Goal: Information Seeking & Learning: Understand process/instructions

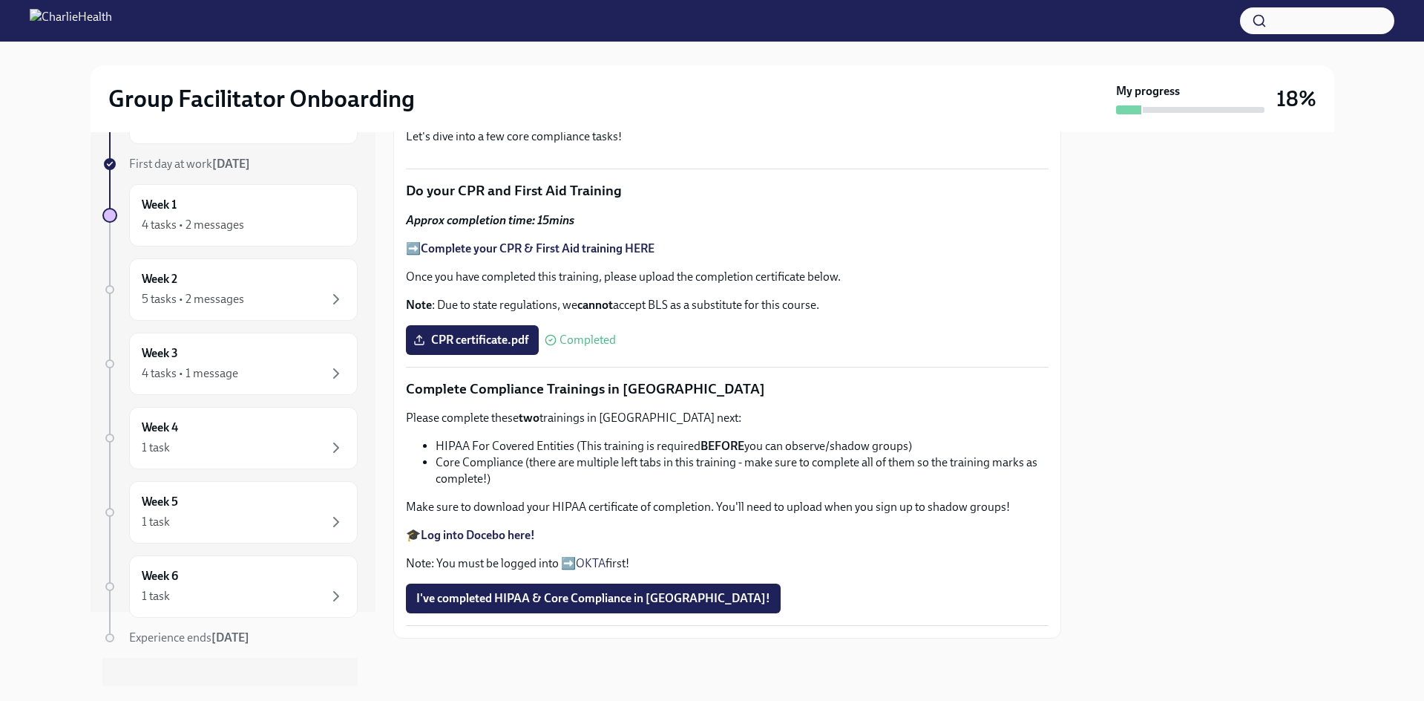
scroll to position [836, 0]
click at [223, 214] on div "Week 1 4 tasks • 2 messages" at bounding box center [243, 215] width 203 height 37
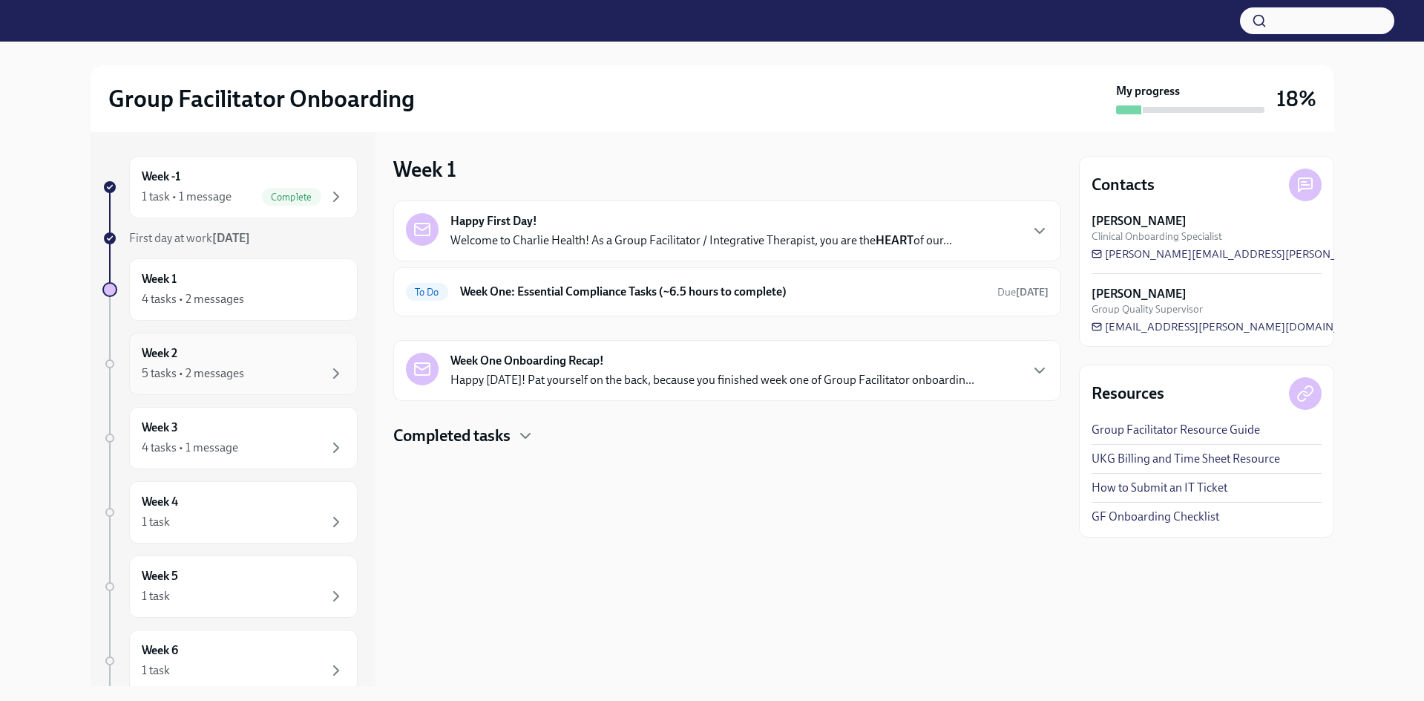
click at [209, 356] on div "Week 2 5 tasks • 2 messages" at bounding box center [243, 363] width 203 height 37
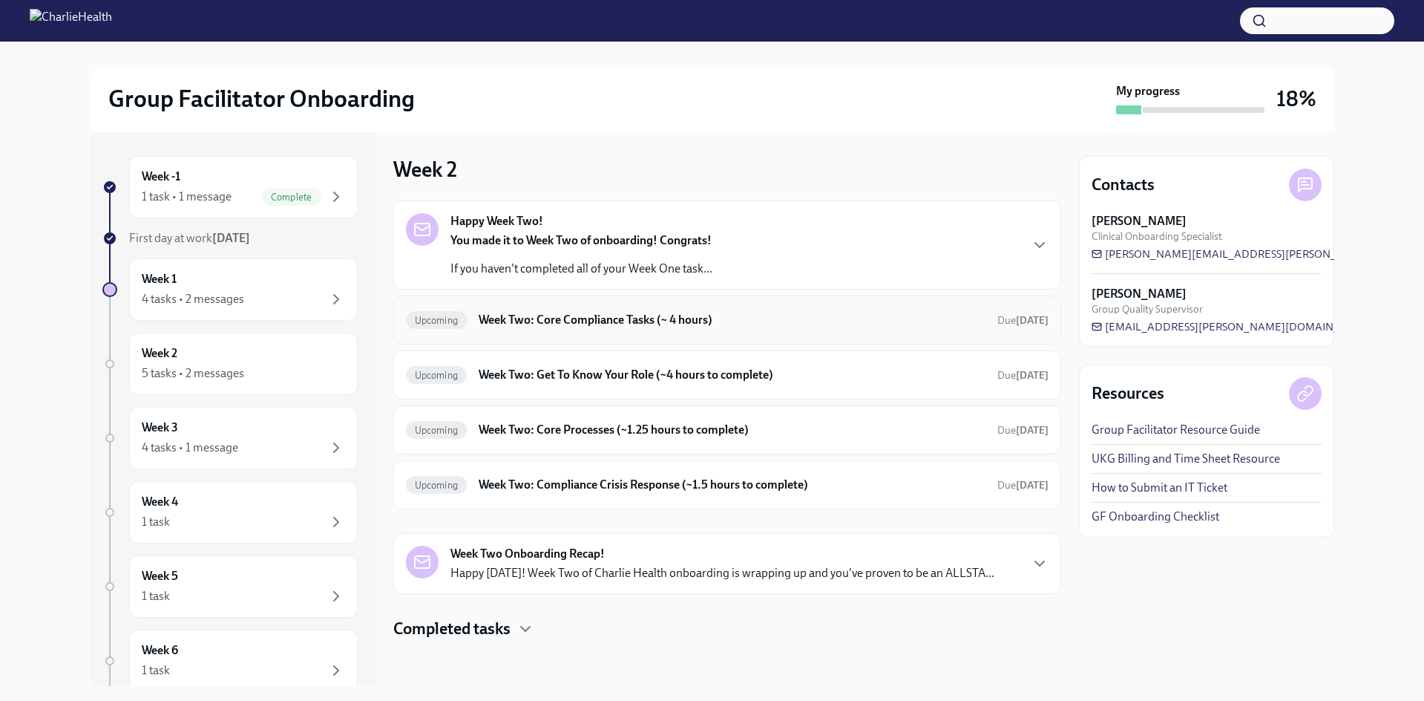
click at [598, 326] on h6 "Week Two: Core Compliance Tasks (~ 4 hours)" at bounding box center [732, 320] width 506 height 16
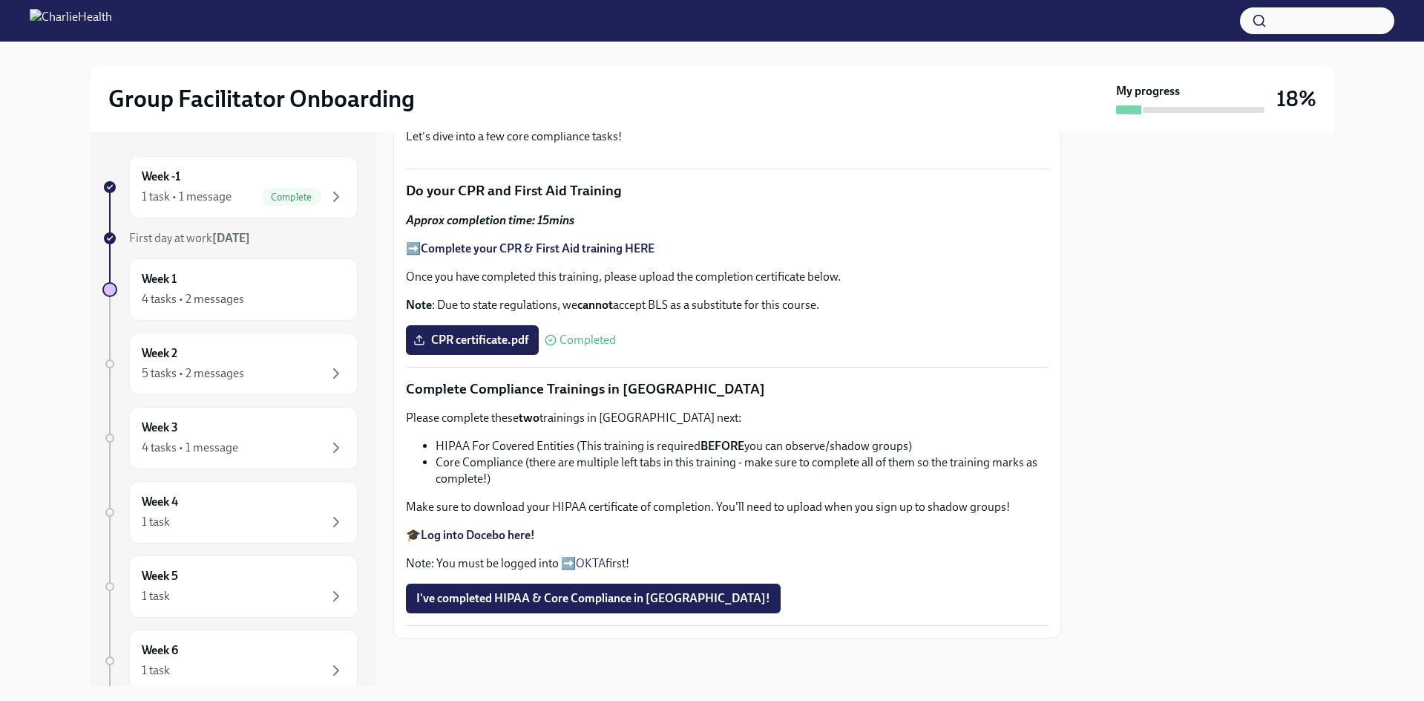
scroll to position [836, 0]
click at [227, 387] on div "Week 2 5 tasks • 2 messages" at bounding box center [243, 364] width 229 height 62
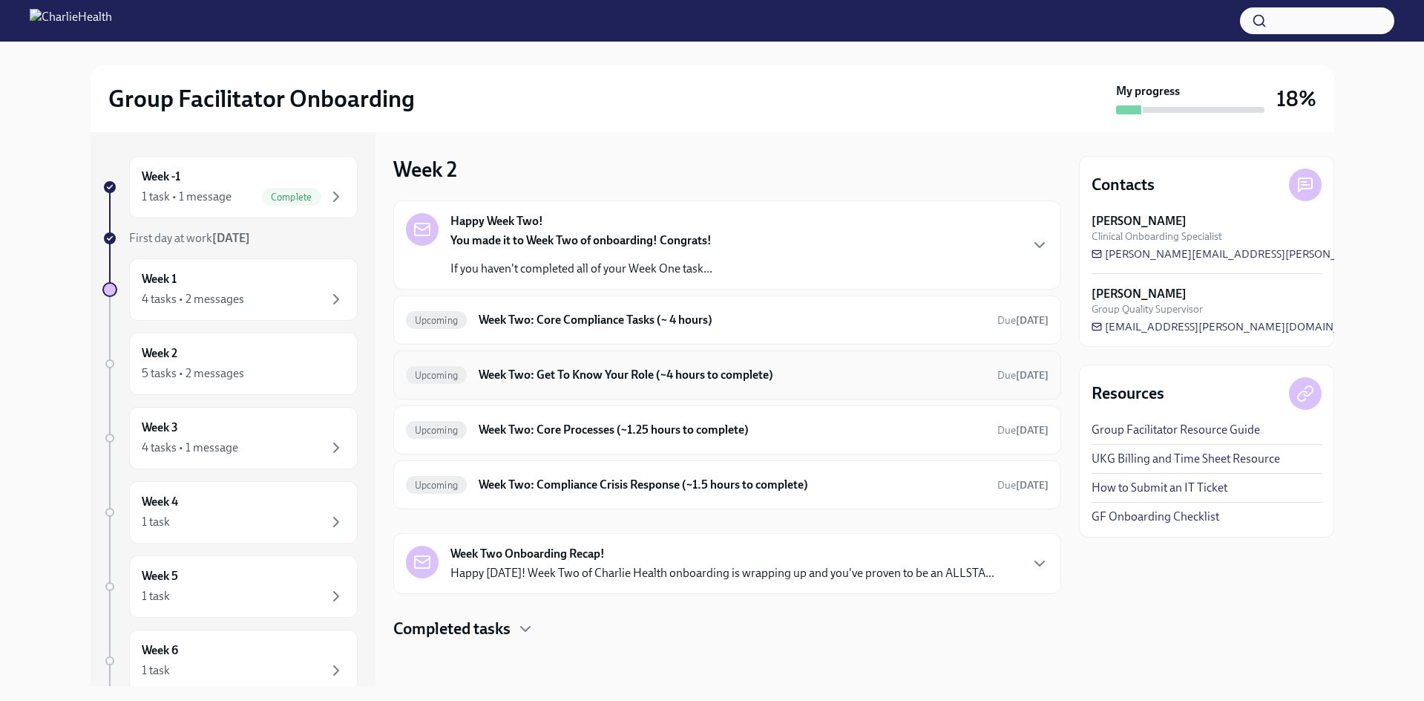
click at [626, 378] on h6 "Week Two: Get To Know Your Role (~4 hours to complete)" at bounding box center [732, 375] width 506 height 16
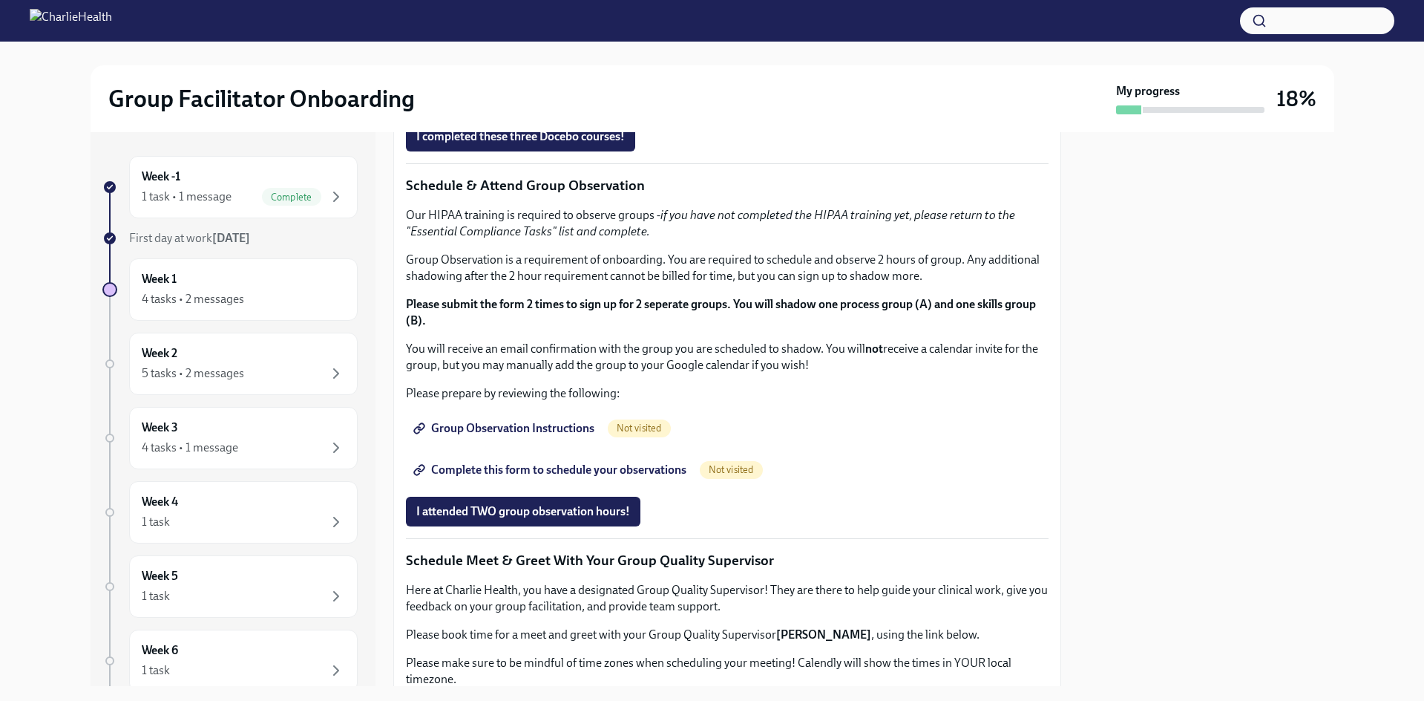
scroll to position [668, 0]
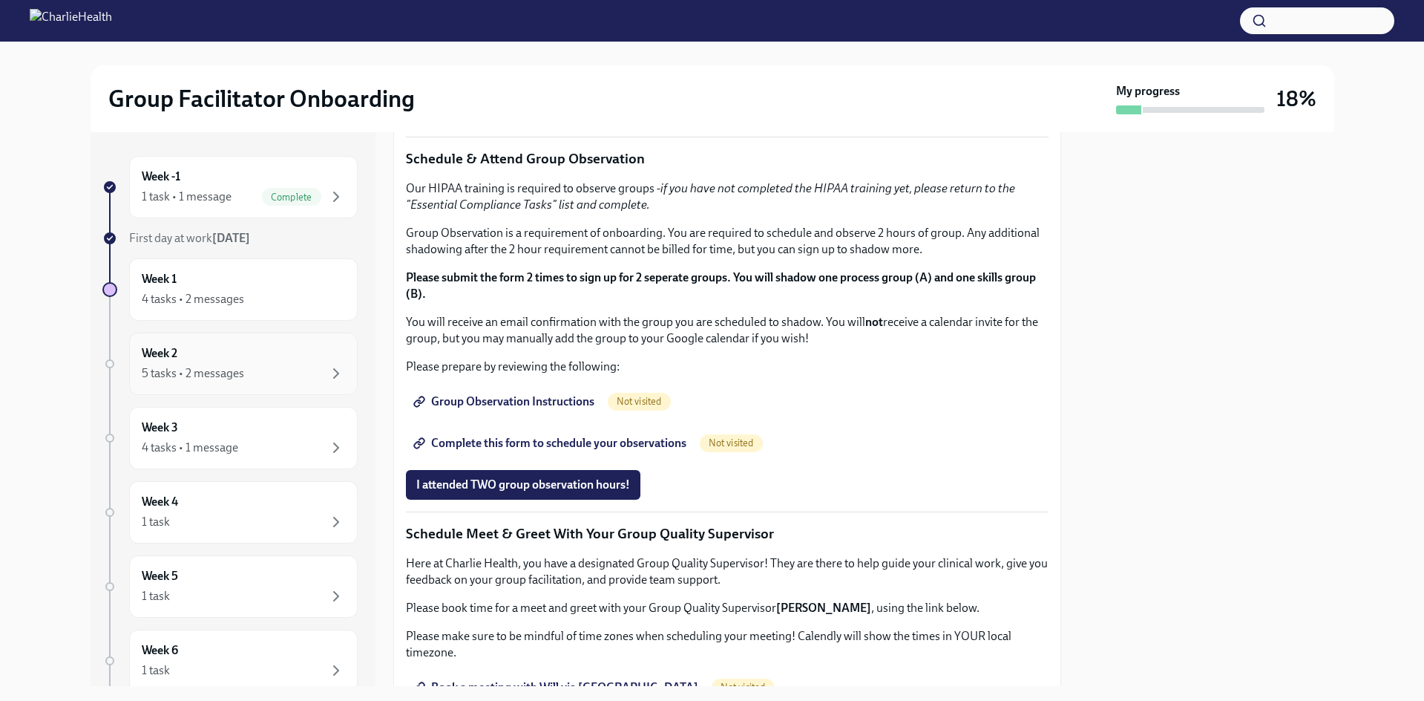
click at [266, 380] on div "5 tasks • 2 messages" at bounding box center [243, 373] width 203 height 18
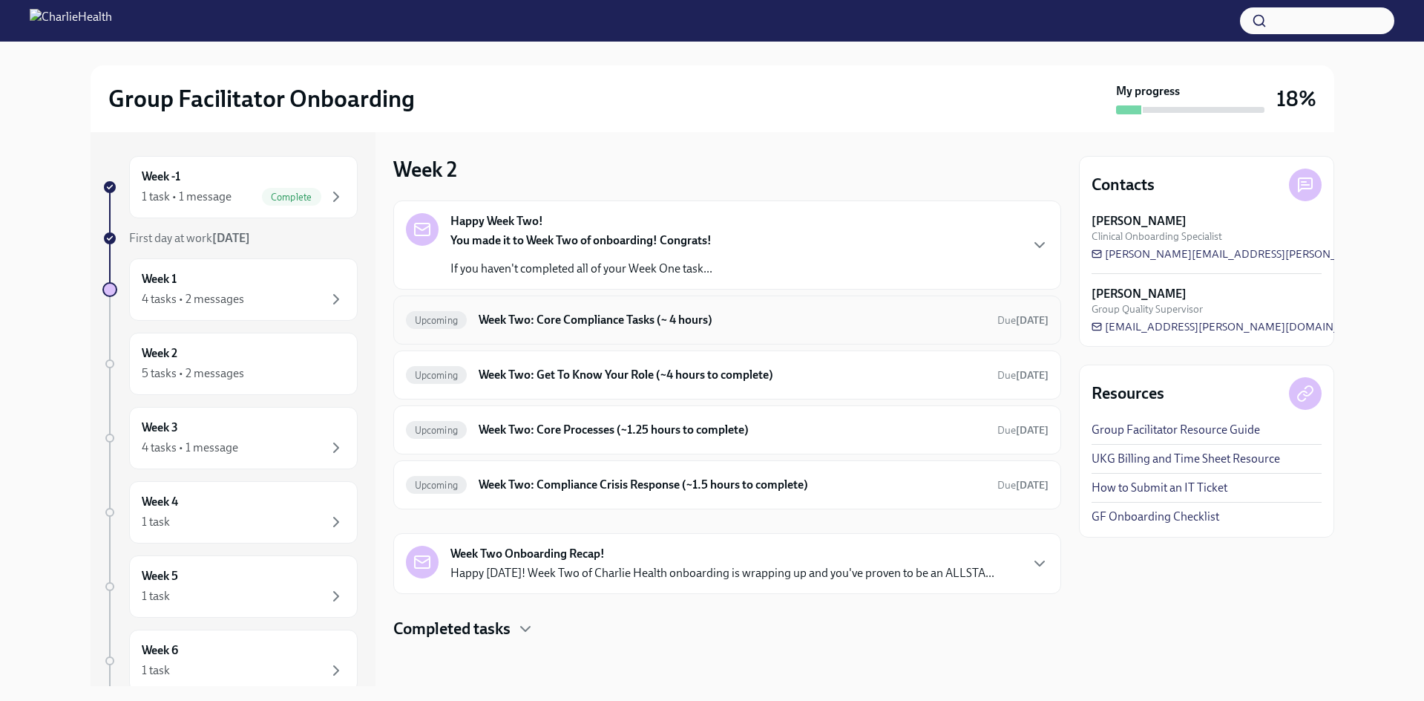
click at [557, 304] on div "Upcoming Week Two: Core Compliance Tasks (~ 4 hours) Due [DATE]" at bounding box center [727, 319] width 668 height 49
click at [576, 327] on h6 "Week Two: Core Compliance Tasks (~ 4 hours)" at bounding box center [732, 320] width 506 height 16
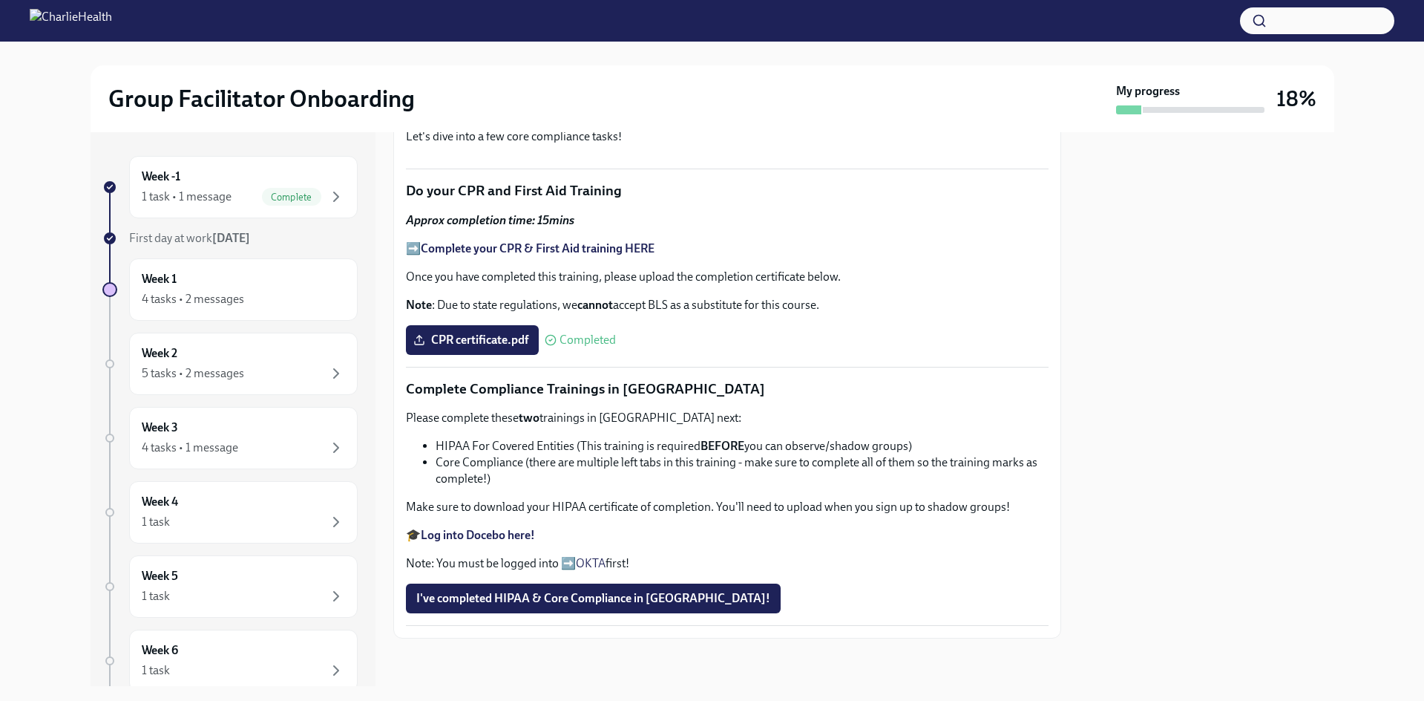
scroll to position [836, 0]
click at [520, 606] on button "I've completed HIPAA & Core Compliance in [GEOGRAPHIC_DATA]!" at bounding box center [593, 598] width 375 height 30
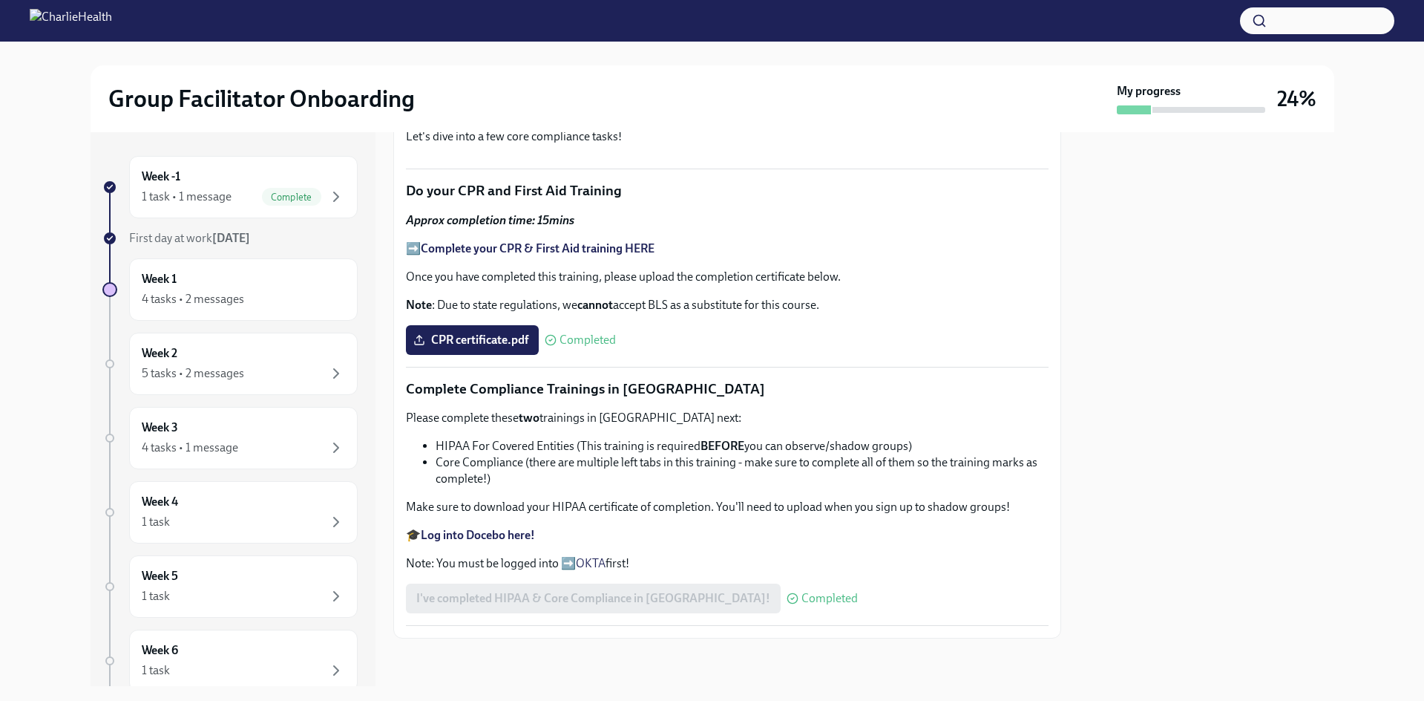
click at [658, 602] on div "I've completed HIPAA & Core Compliance in [GEOGRAPHIC_DATA]! Completed" at bounding box center [632, 598] width 452 height 30
click at [802, 596] on span "Completed" at bounding box center [830, 598] width 56 height 12
click at [512, 557] on p "Note: You must be logged into ➡️ OKTA first!" at bounding box center [727, 563] width 643 height 16
click at [515, 559] on p "Note: You must be logged into ➡️ OKTA first!" at bounding box center [727, 563] width 643 height 16
click at [526, 534] on strong "Log into Docebo here!" at bounding box center [478, 535] width 114 height 14
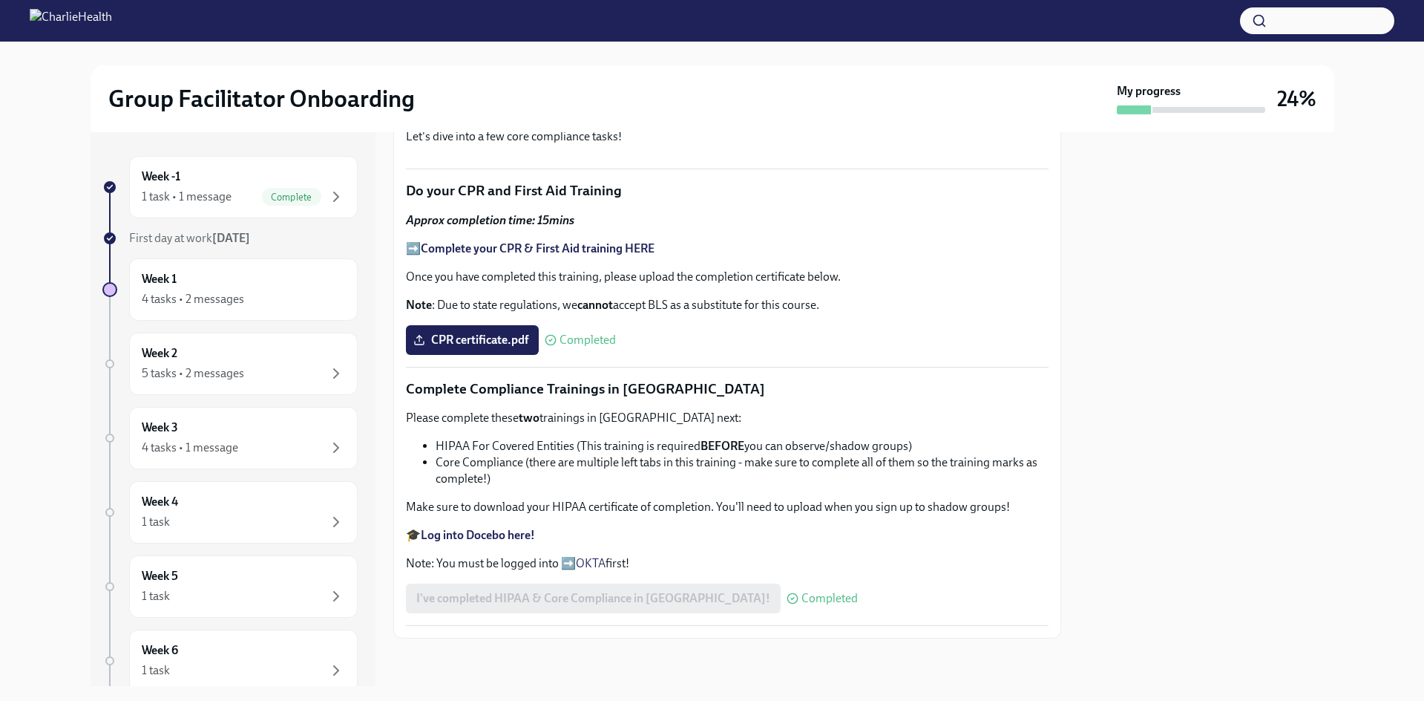
click at [664, 589] on div "I've completed HIPAA & Core Compliance in [GEOGRAPHIC_DATA]! Completed" at bounding box center [632, 598] width 452 height 30
click at [671, 617] on div "Let's dive into a few core compliance tasks! Do your CPR and First Aid Training…" at bounding box center [727, 376] width 643 height 497
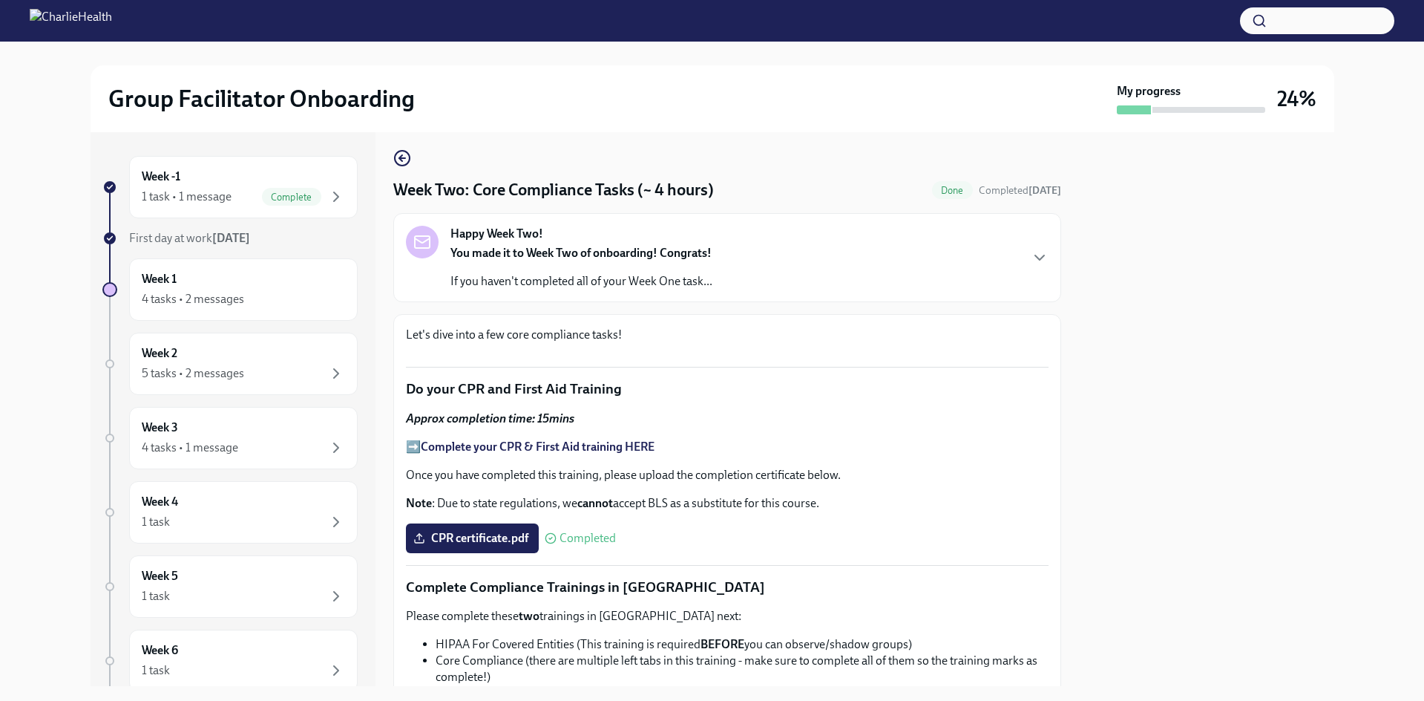
scroll to position [0, 0]
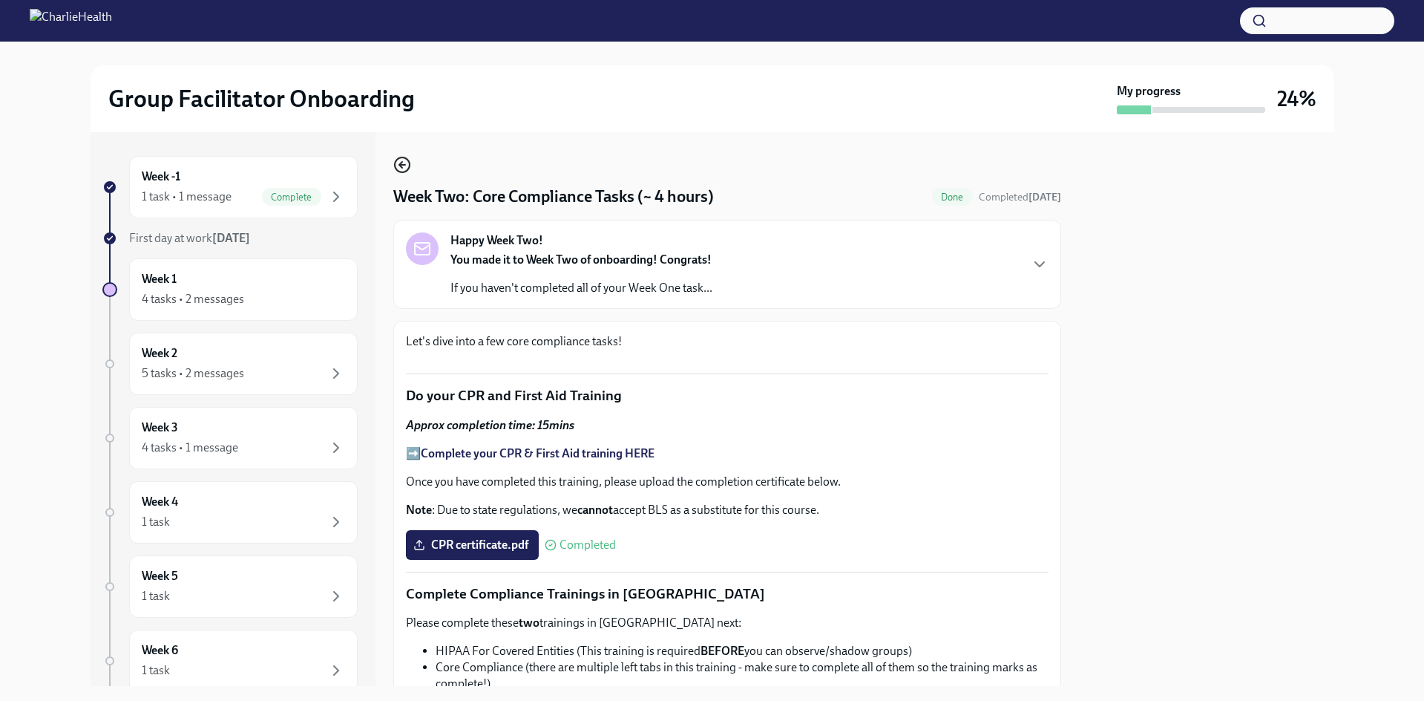
click at [404, 162] on icon "button" at bounding box center [402, 165] width 18 height 18
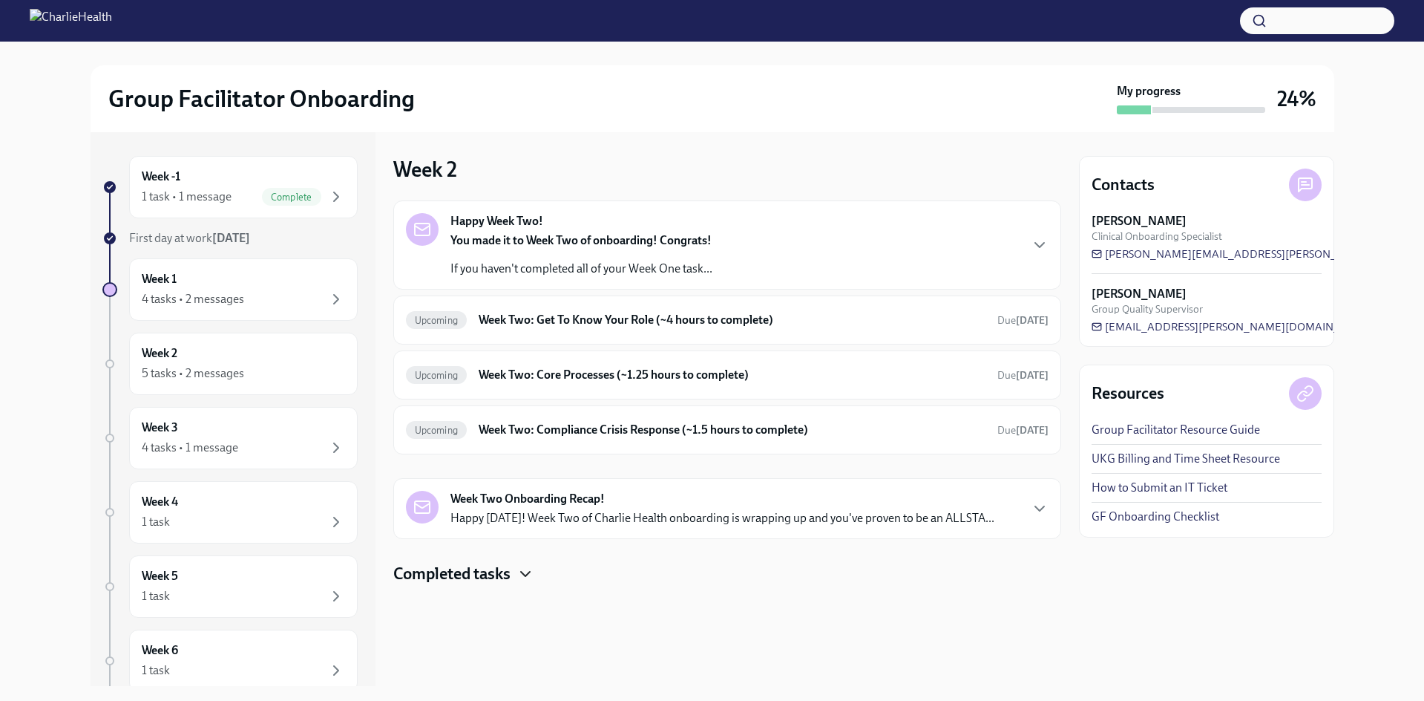
click at [522, 577] on icon "button" at bounding box center [526, 574] width 18 height 18
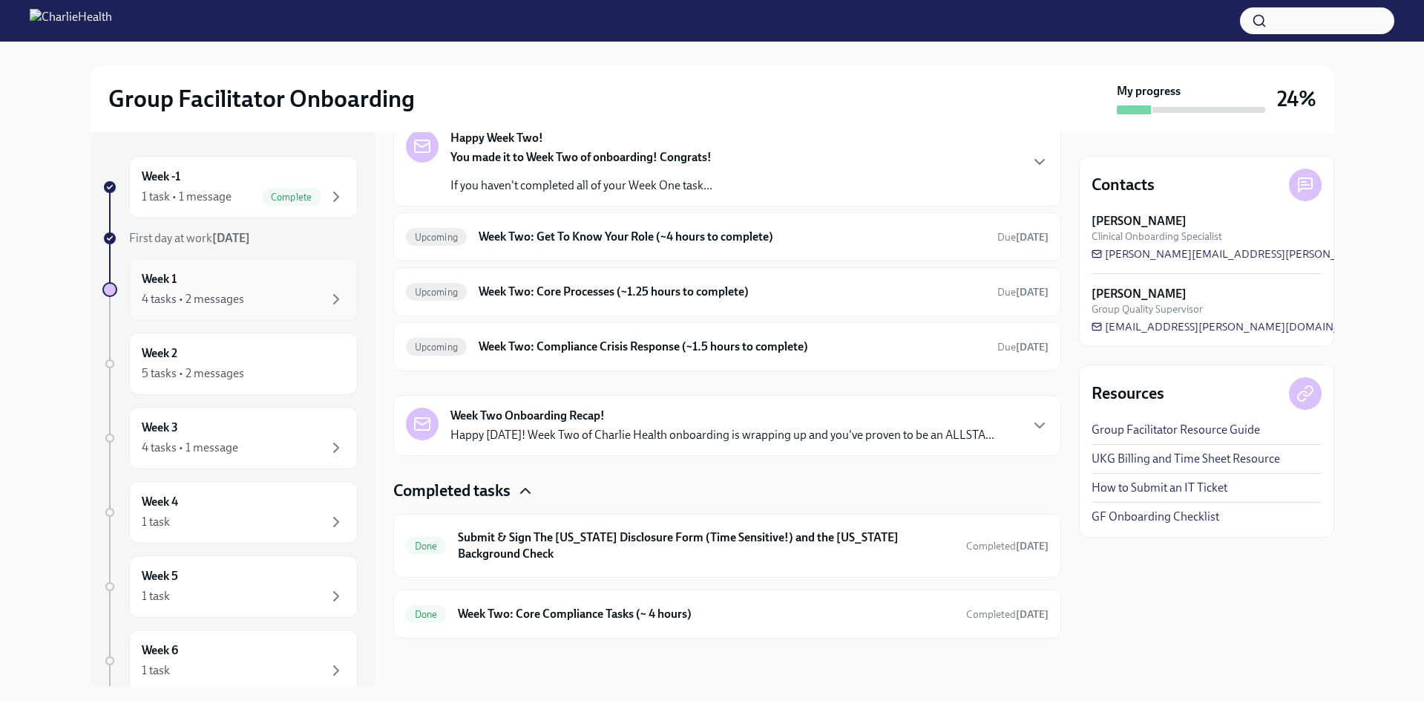
click at [203, 297] on div "4 tasks • 2 messages" at bounding box center [193, 299] width 102 height 16
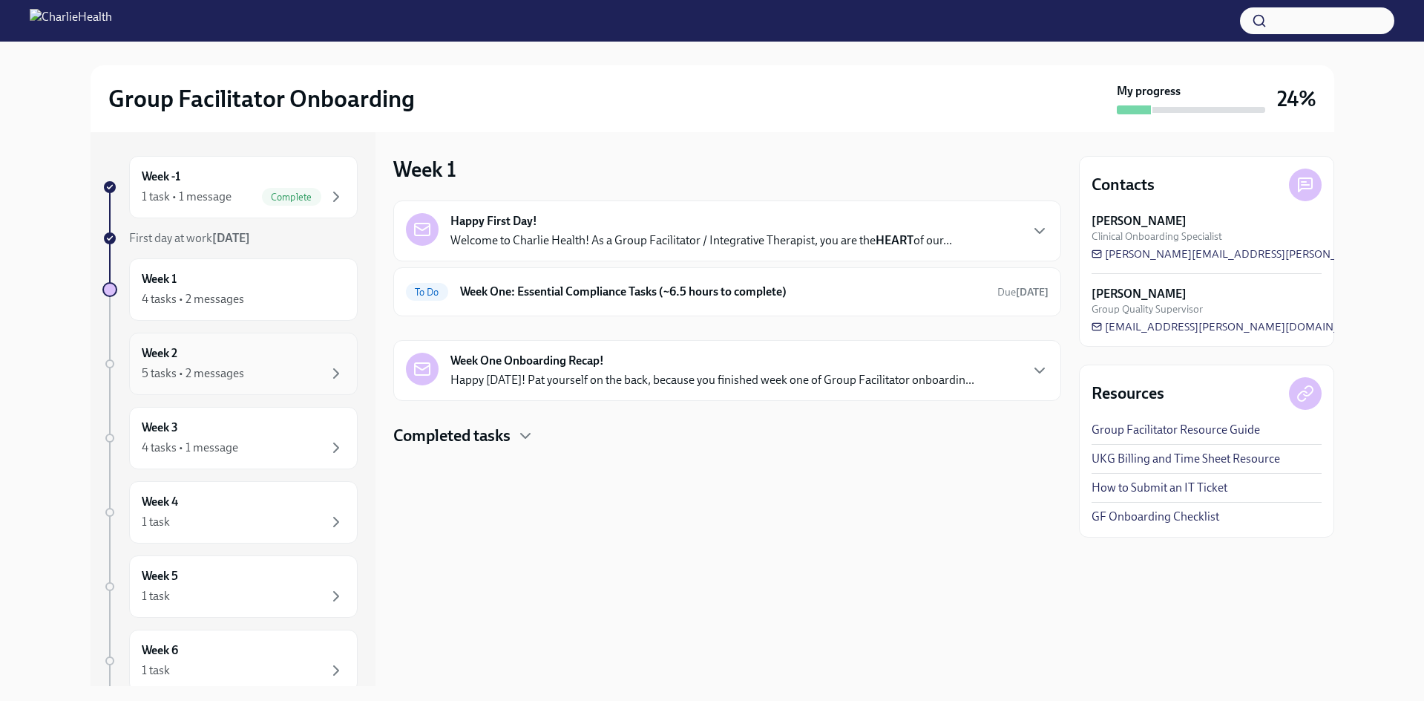
click at [218, 379] on div "5 tasks • 2 messages" at bounding box center [193, 373] width 102 height 16
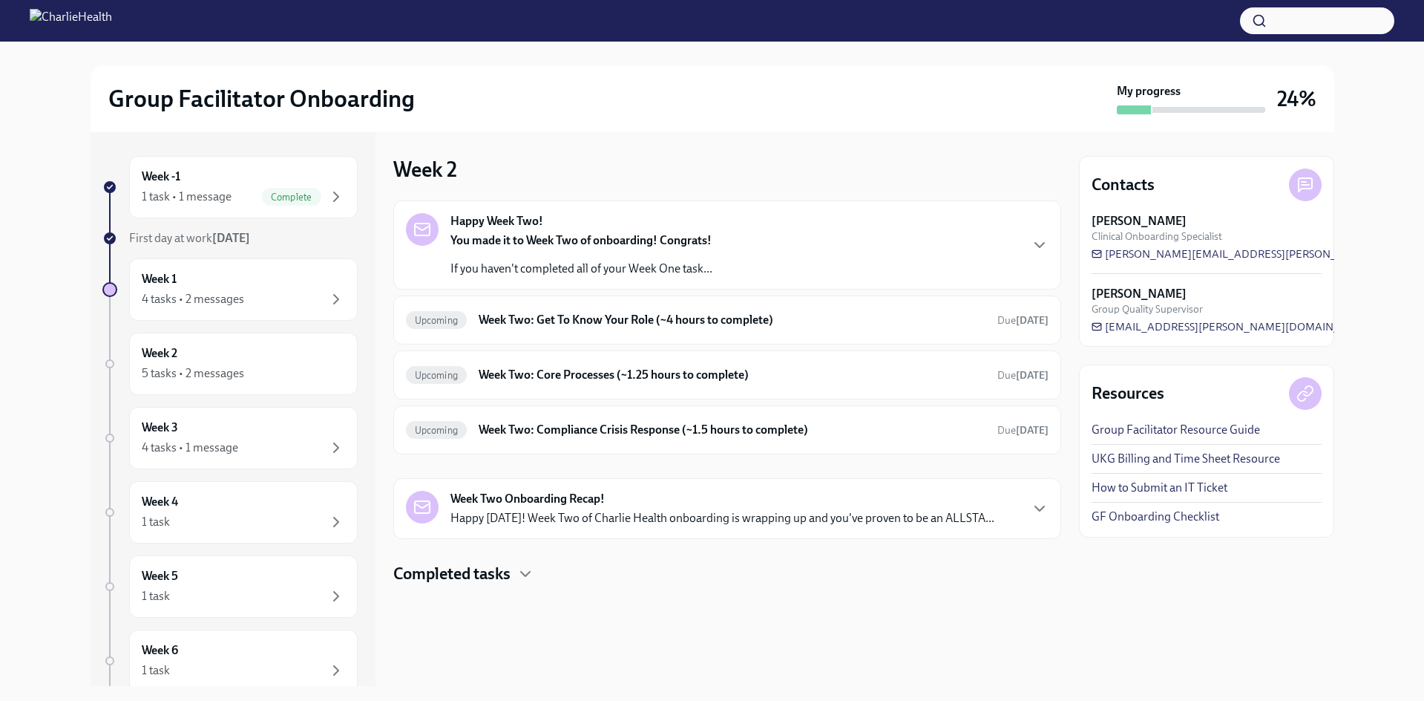
click at [492, 570] on h4 "Completed tasks" at bounding box center [451, 574] width 117 height 22
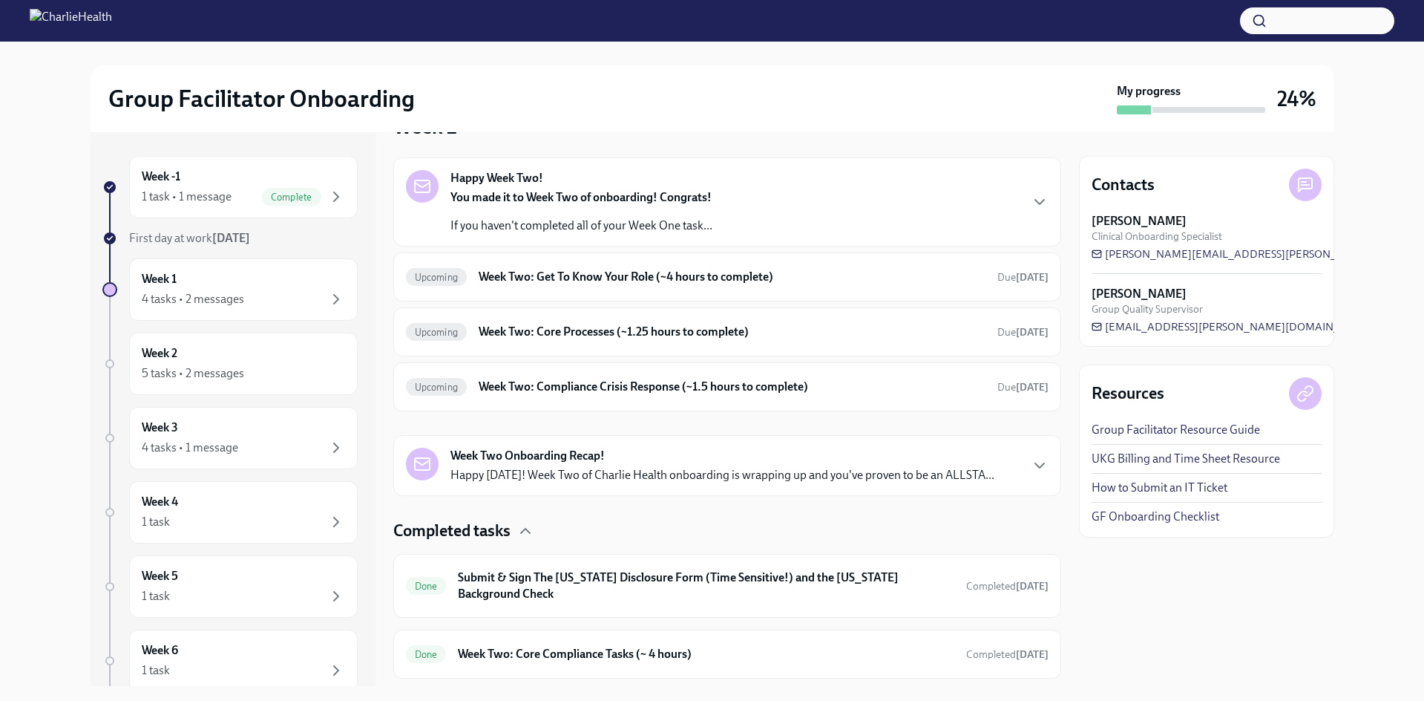
scroll to position [83, 0]
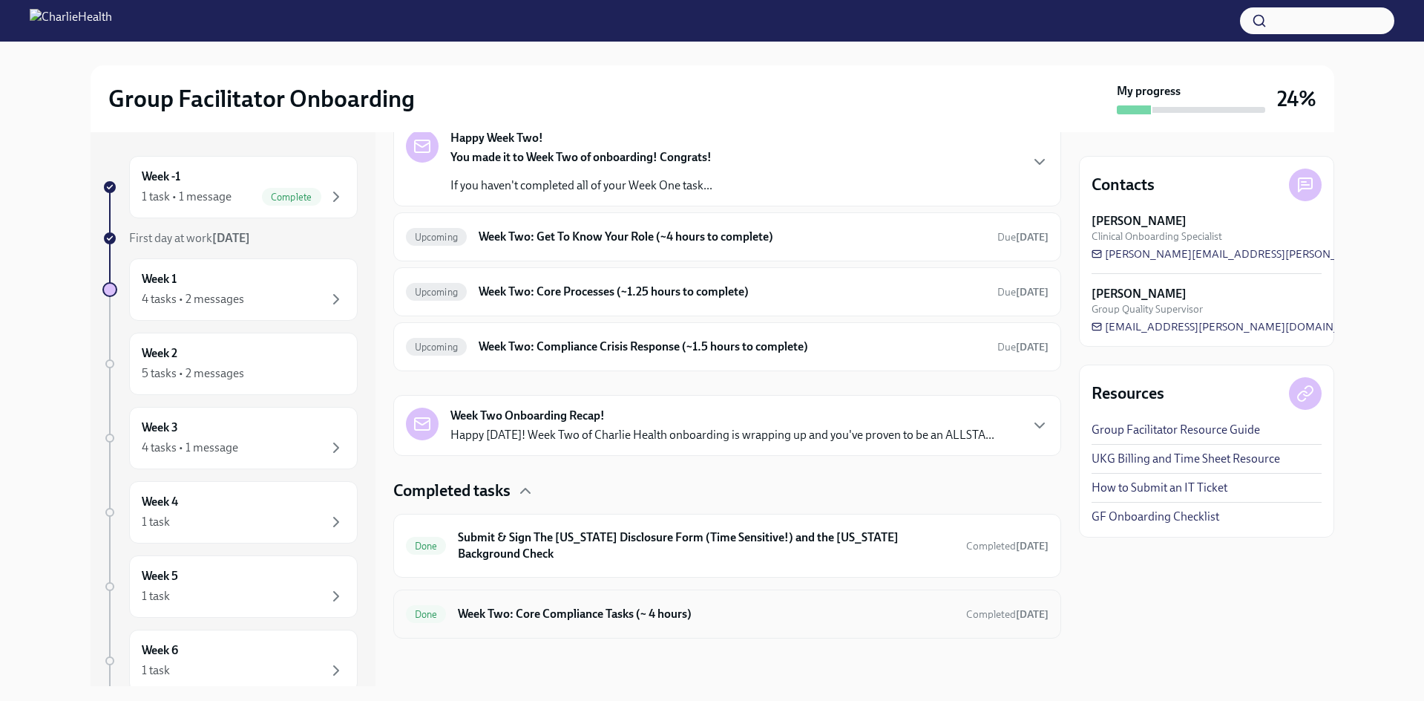
click at [564, 620] on h6 "Week Two: Core Compliance Tasks (~ 4 hours)" at bounding box center [706, 614] width 496 height 16
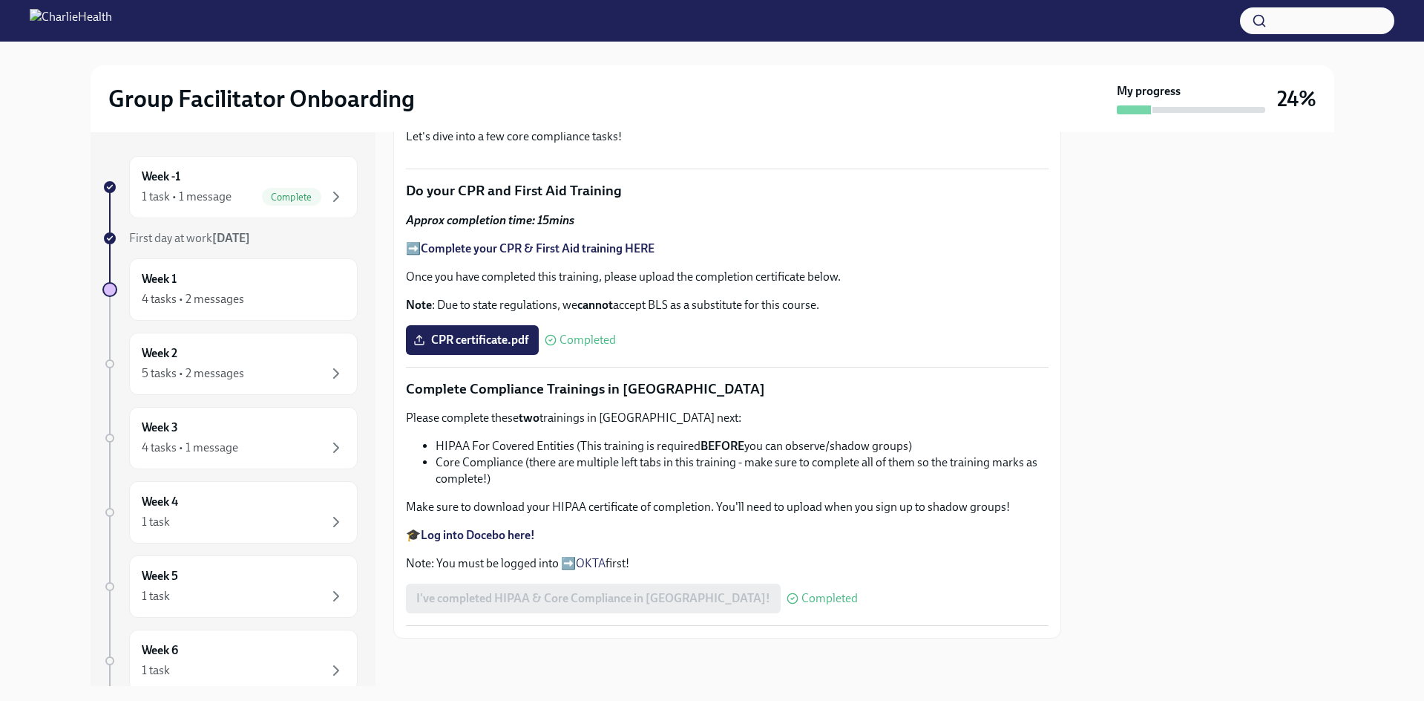
scroll to position [836, 0]
click at [232, 189] on div "1 task • 1 message Complete" at bounding box center [243, 197] width 203 height 18
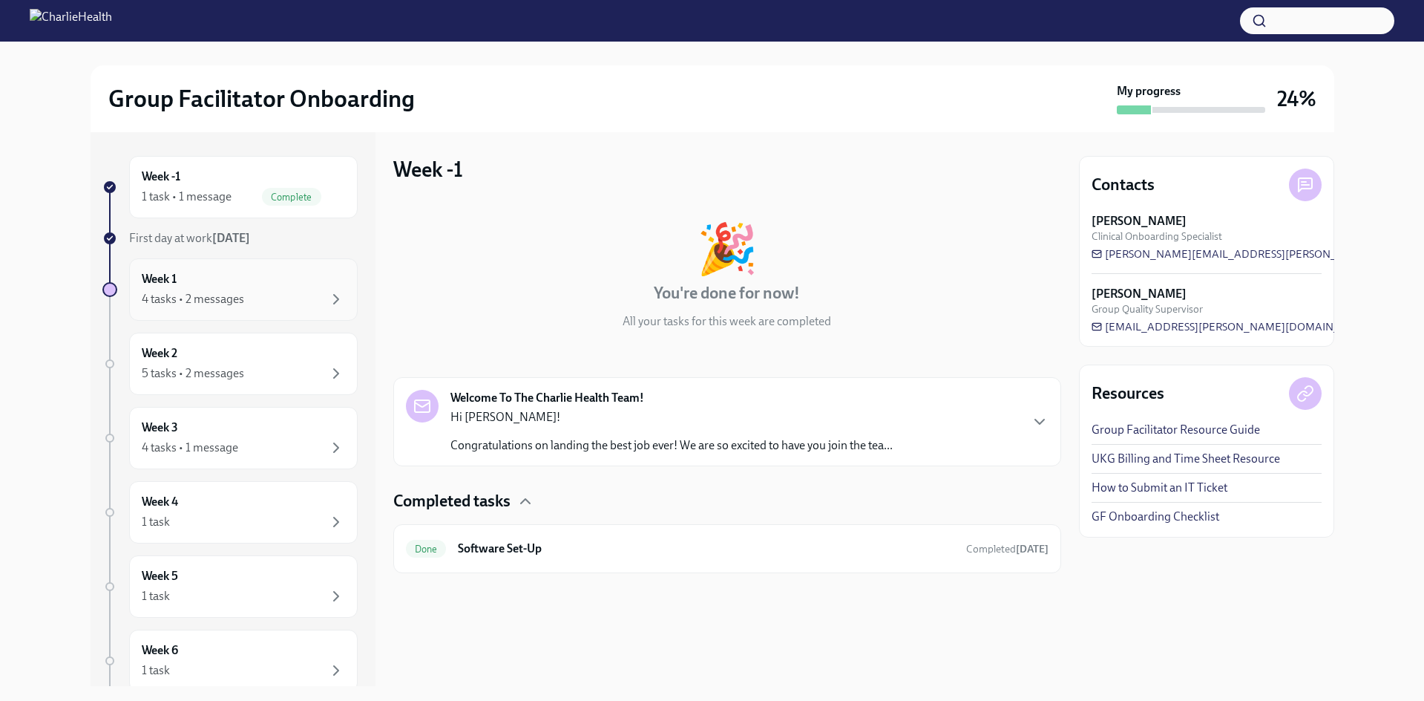
click at [307, 289] on div "Week 1 4 tasks • 2 messages" at bounding box center [243, 289] width 203 height 37
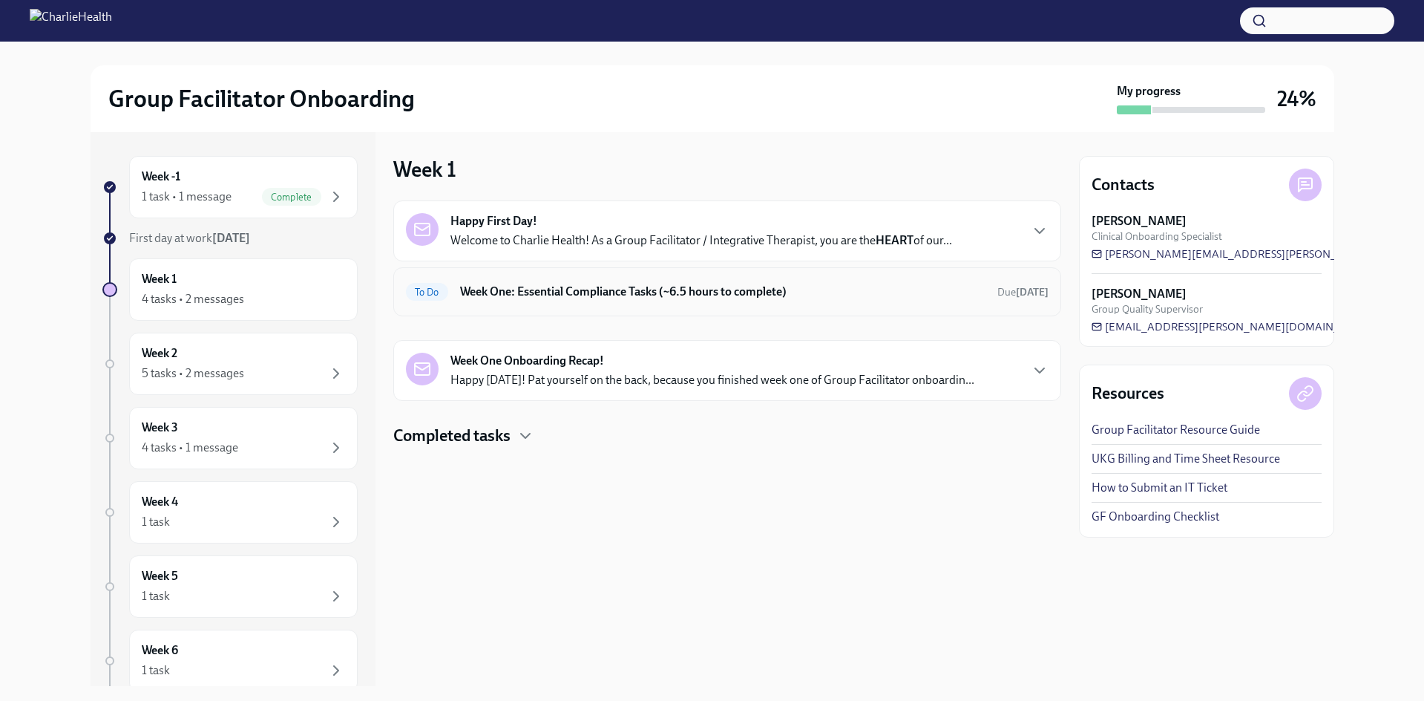
click at [542, 286] on h6 "Week One: Essential Compliance Tasks (~6.5 hours to complete)" at bounding box center [722, 292] width 525 height 16
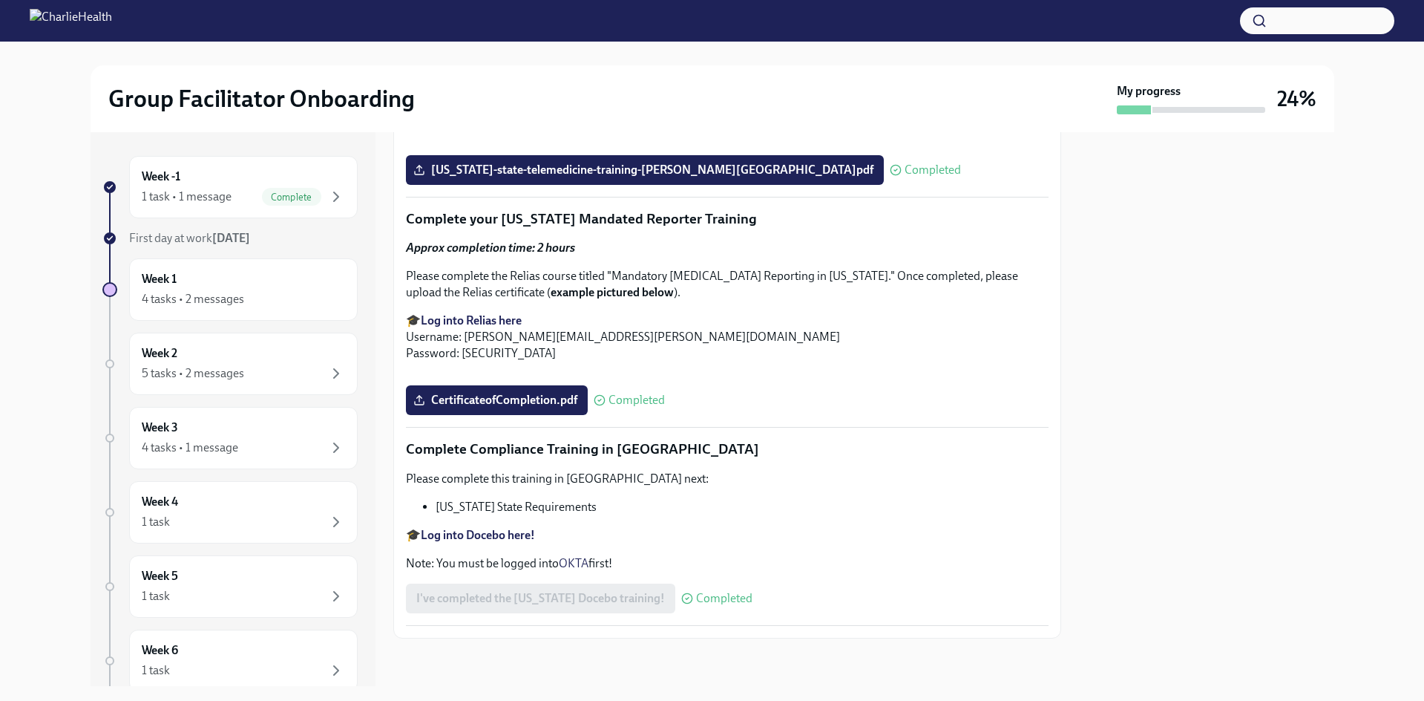
scroll to position [3182, 0]
click at [292, 354] on div "Week 2 5 tasks • 2 messages" at bounding box center [243, 363] width 203 height 37
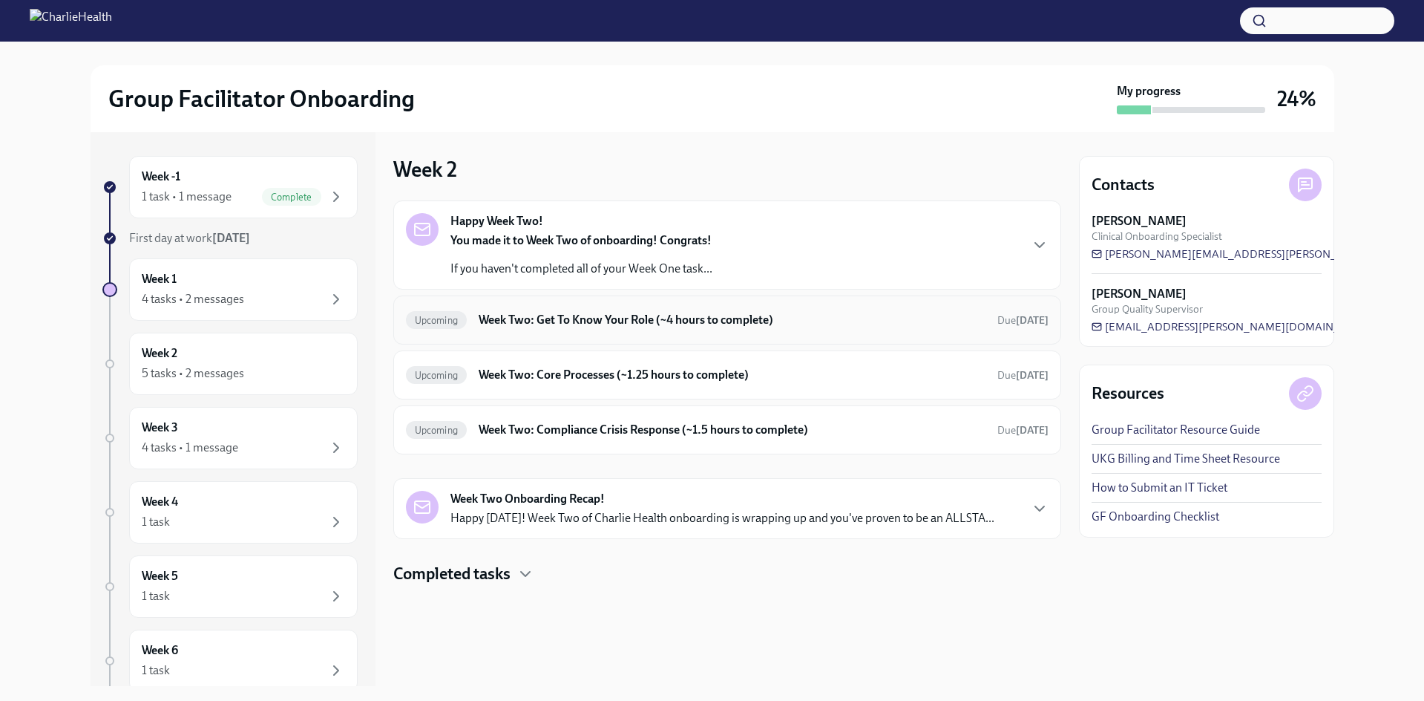
click at [626, 324] on h6 "Week Two: Get To Know Your Role (~4 hours to complete)" at bounding box center [732, 320] width 506 height 16
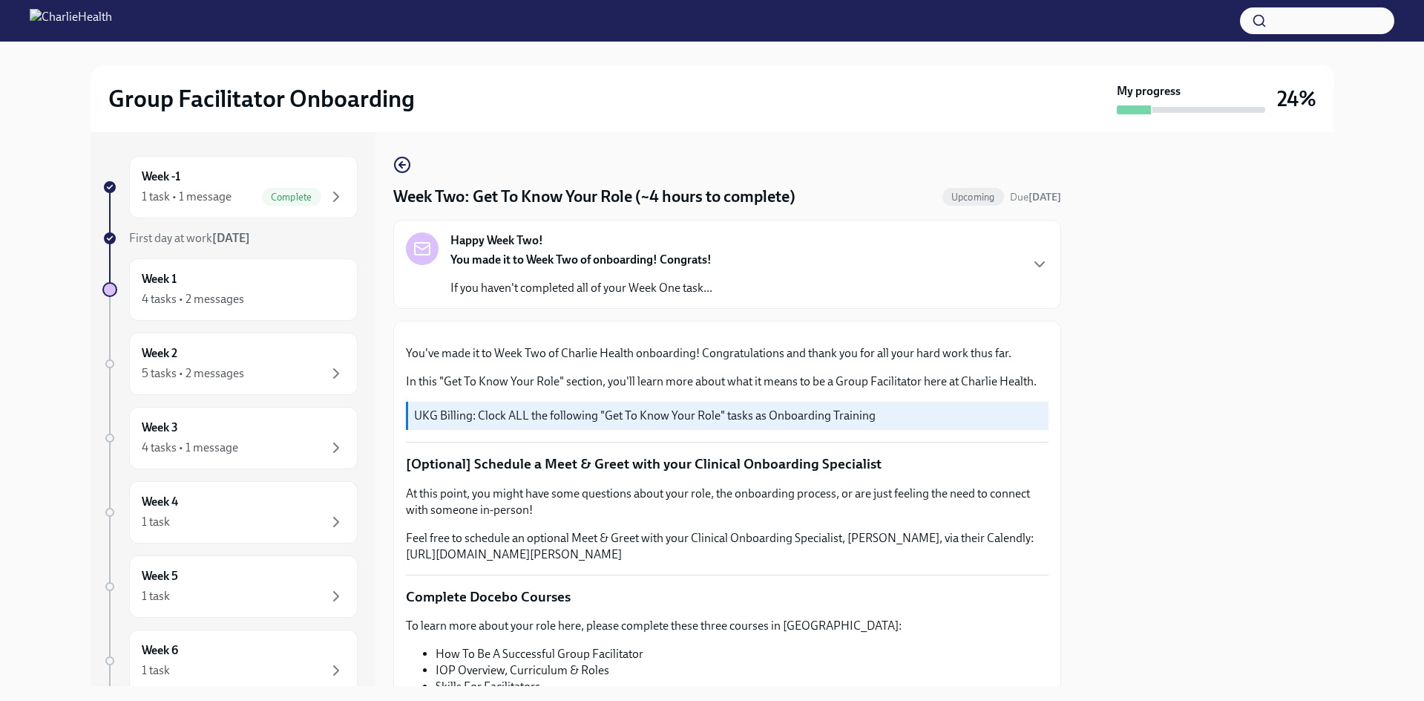
scroll to position [445, 0]
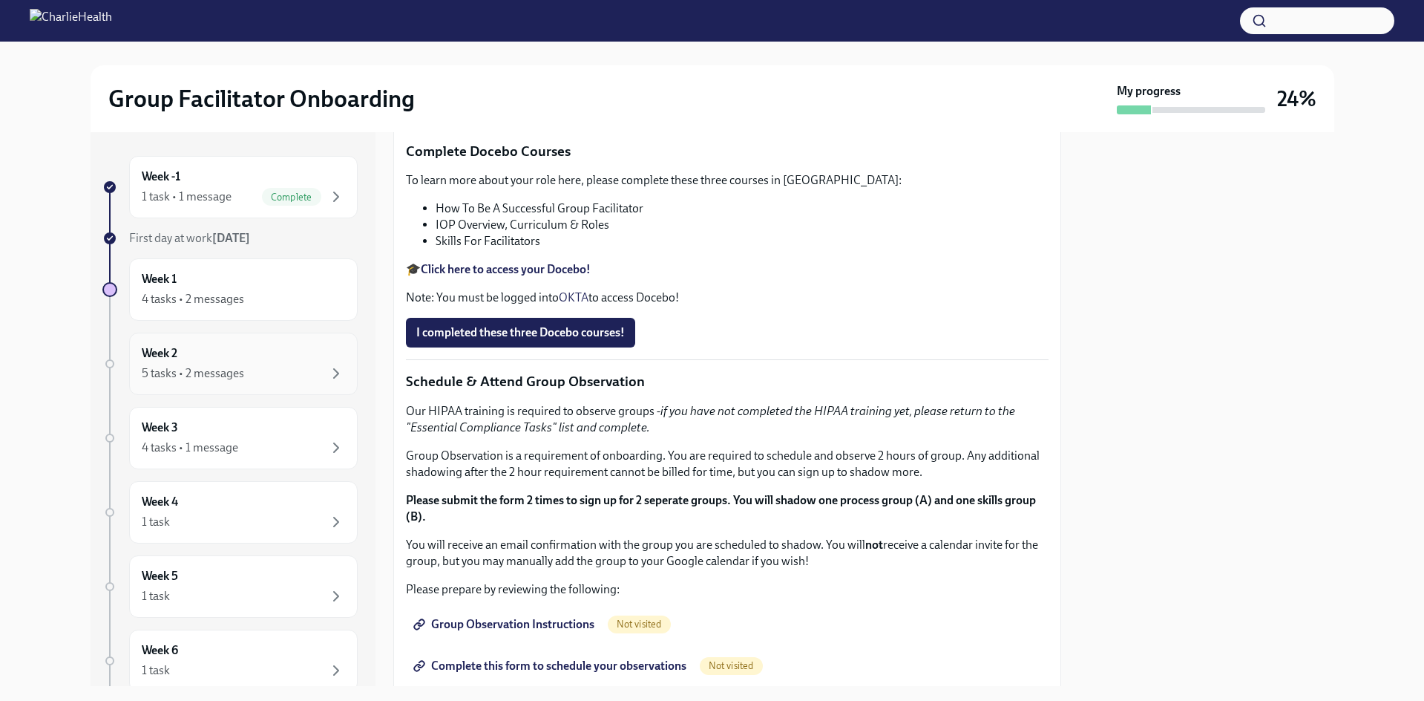
click at [197, 359] on div "Week 2 5 tasks • 2 messages" at bounding box center [243, 363] width 203 height 37
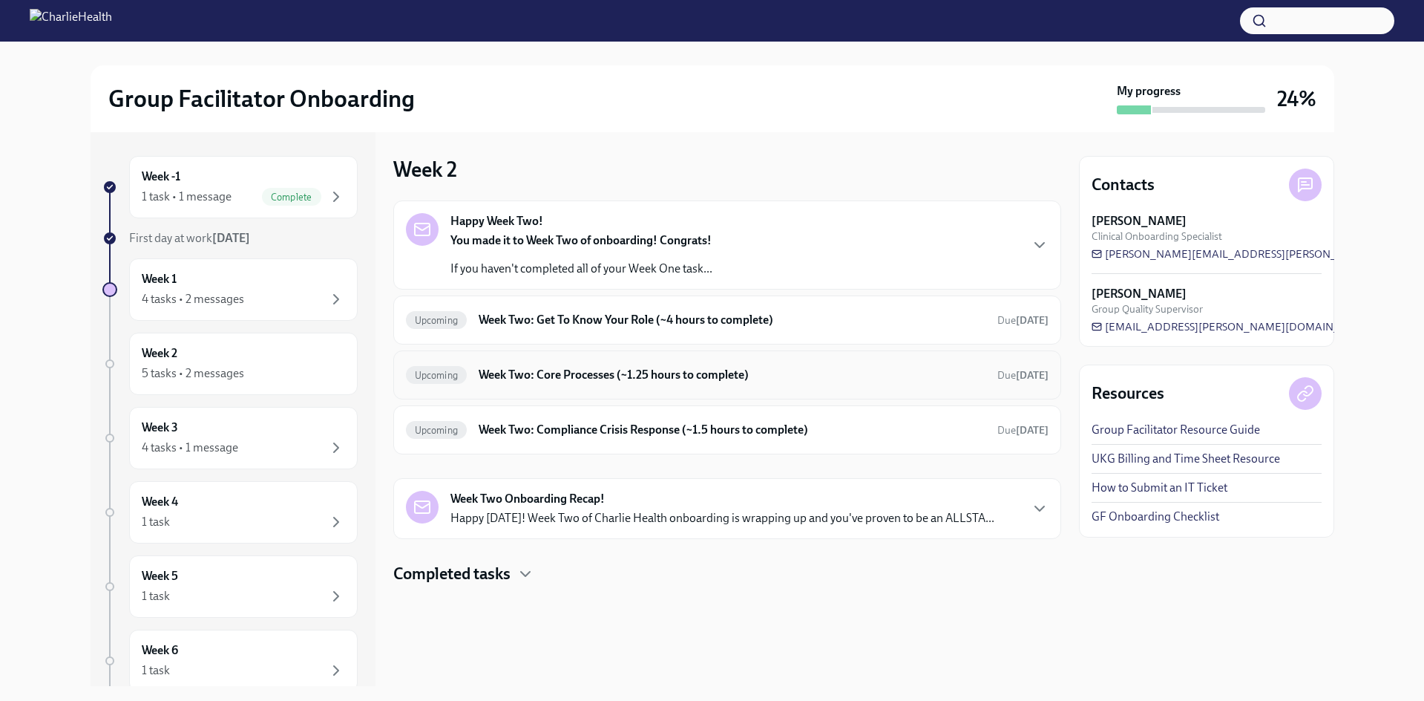
click at [694, 378] on h6 "Week Two: Core Processes (~1.25 hours to complete)" at bounding box center [732, 375] width 506 height 16
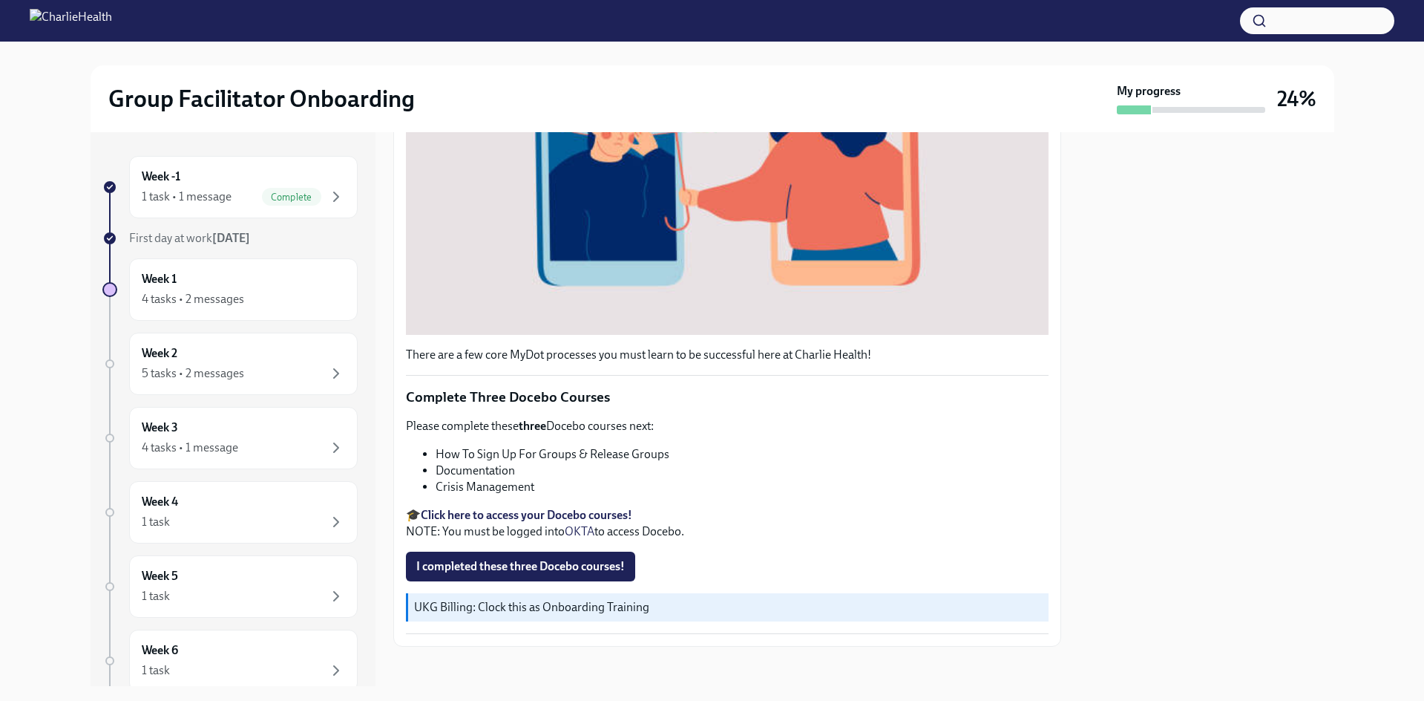
scroll to position [428, 0]
click at [221, 362] on div "Week 2 5 tasks • 2 messages" at bounding box center [243, 363] width 203 height 37
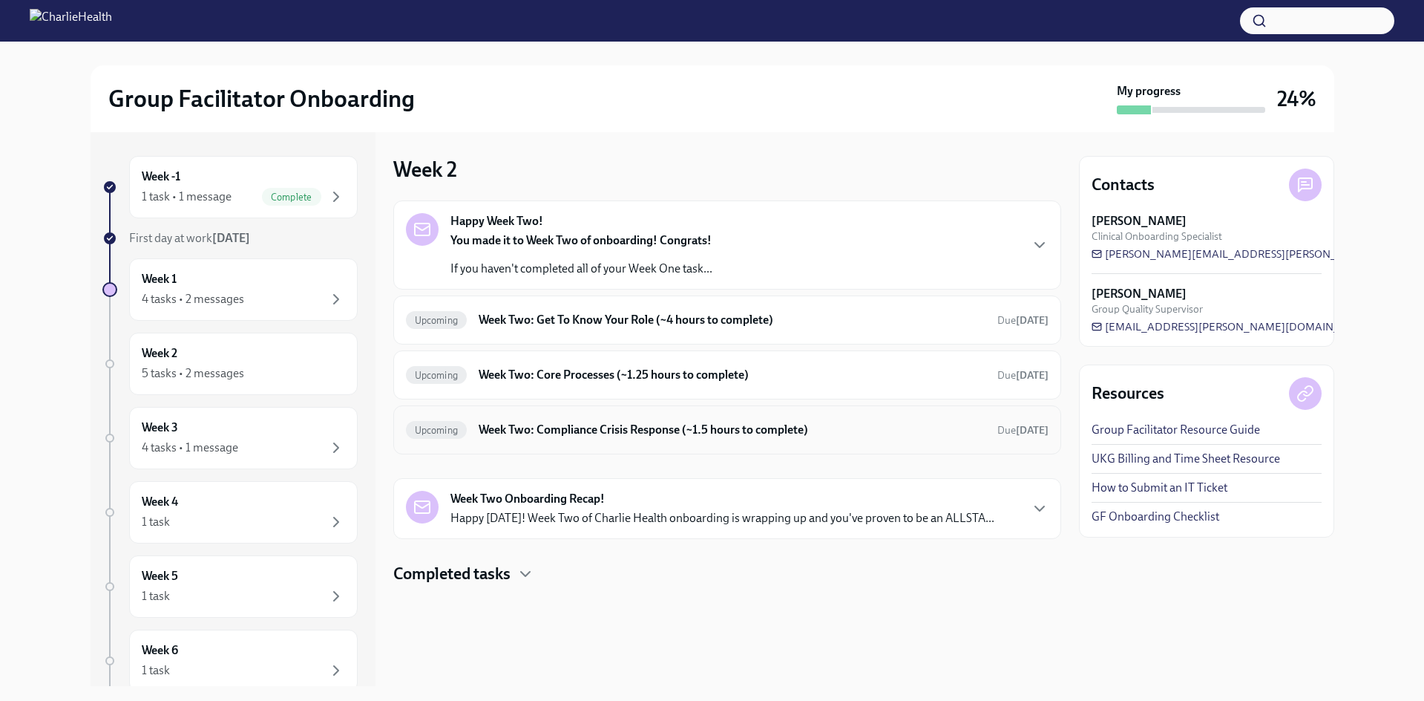
click at [606, 438] on div "Upcoming Week Two: Compliance Crisis Response (~1.5 hours to complete) Due [DAT…" at bounding box center [727, 430] width 643 height 24
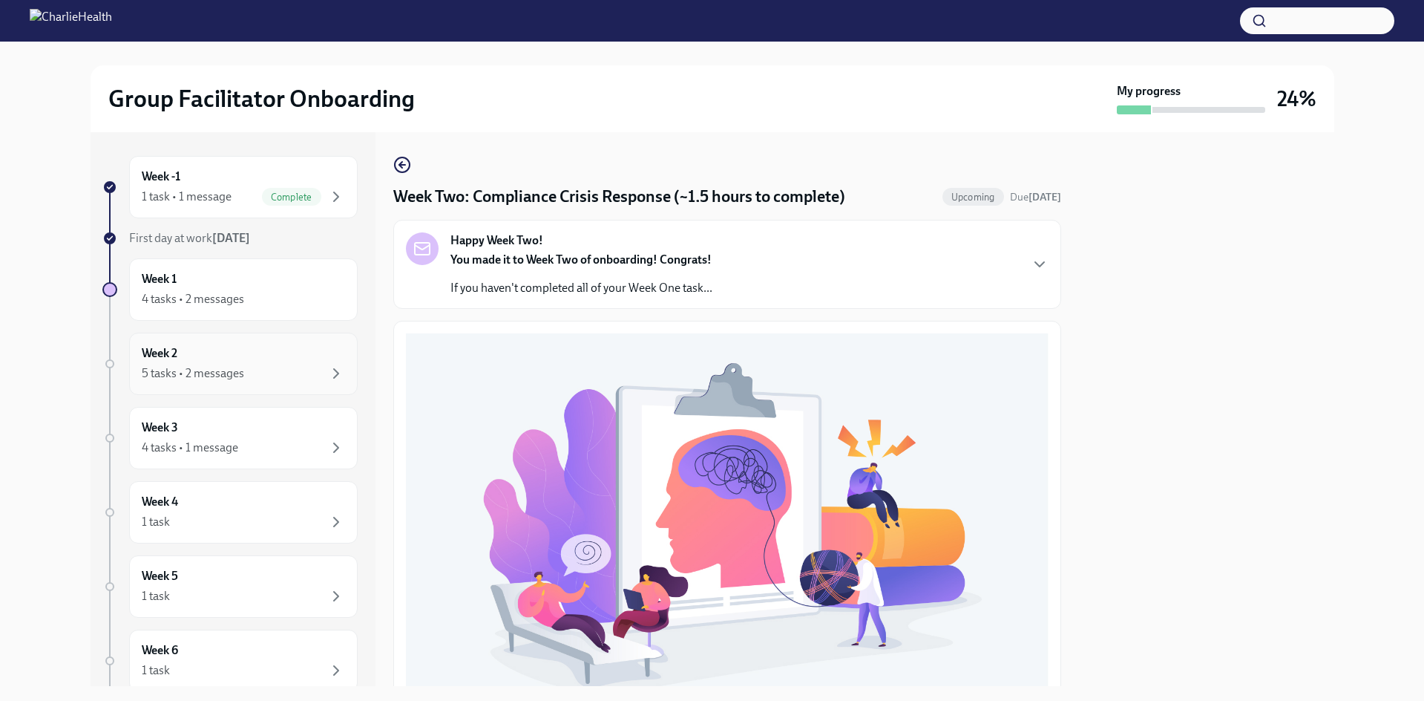
click at [258, 357] on div "Week 2 5 tasks • 2 messages" at bounding box center [243, 363] width 203 height 37
